Goal: Communication & Community: Answer question/provide support

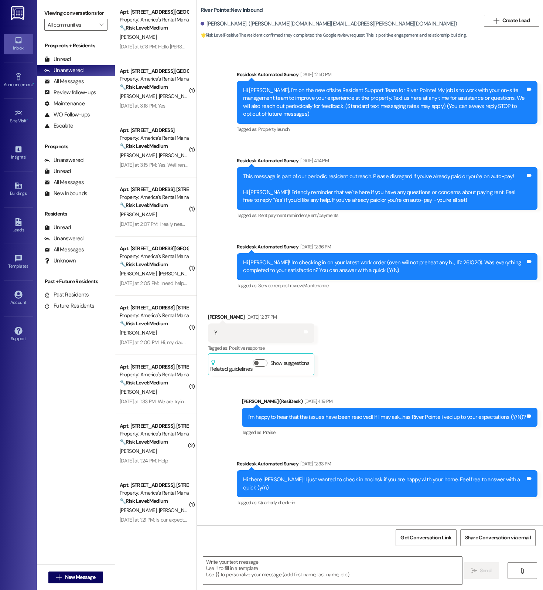
type textarea "Fetching suggested responses. Please feel free to read through the conversation…"
